Goal: Task Accomplishment & Management: Manage account settings

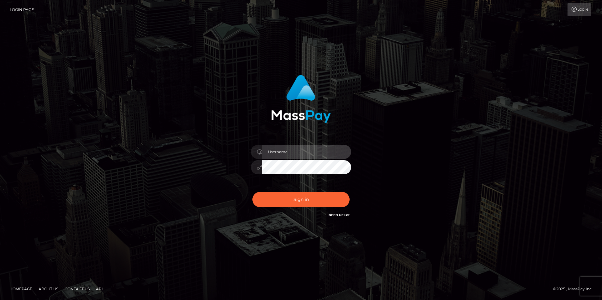
click at [288, 155] on input "text" at bounding box center [306, 152] width 89 height 14
paste input "[EMAIL_ADDRESS][DOMAIN_NAME]"
type input "[EMAIL_ADDRESS][DOMAIN_NAME]"
click at [252, 192] on button "Sign in" at bounding box center [300, 199] width 97 height 15
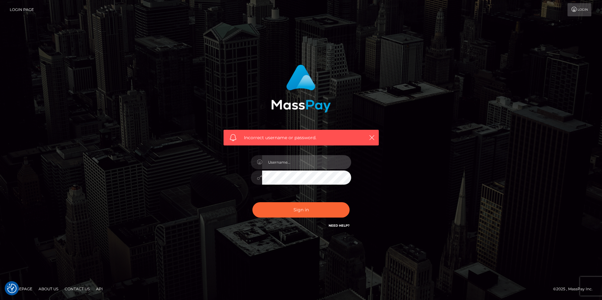
click at [292, 165] on input "text" at bounding box center [306, 162] width 89 height 14
click at [21, 10] on link "Login Page" at bounding box center [22, 9] width 24 height 13
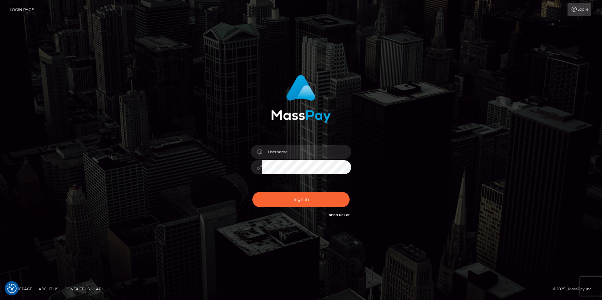
checkbox input "true"
click at [576, 7] on icon at bounding box center [574, 9] width 7 height 5
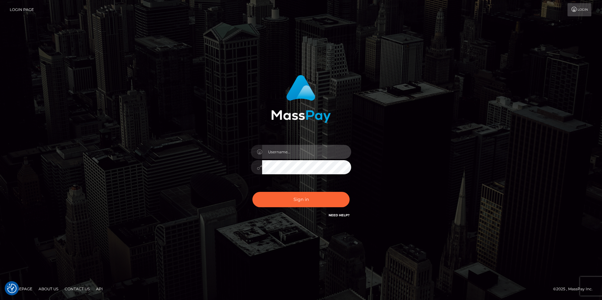
click at [293, 154] on input "text" at bounding box center [306, 152] width 89 height 14
